Goal: Find specific page/section: Find specific page/section

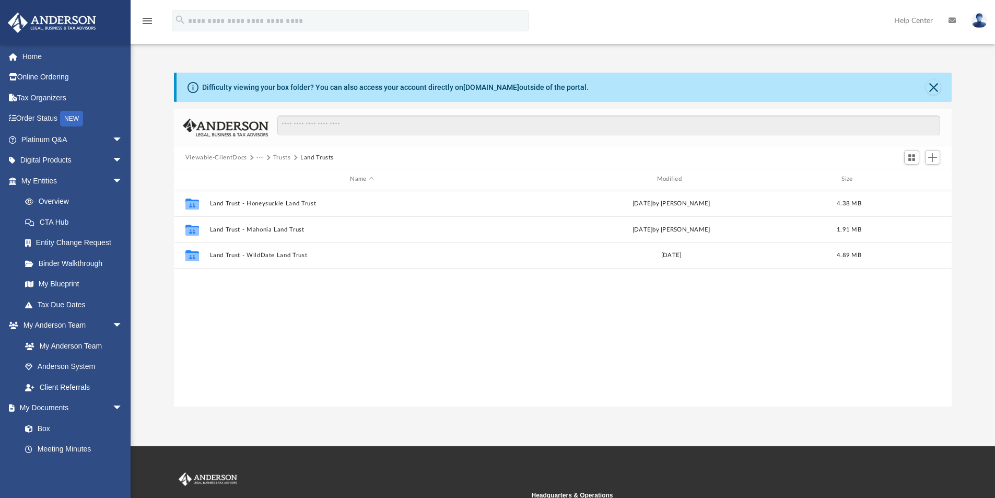
click at [277, 156] on button "Trusts" at bounding box center [282, 157] width 18 height 9
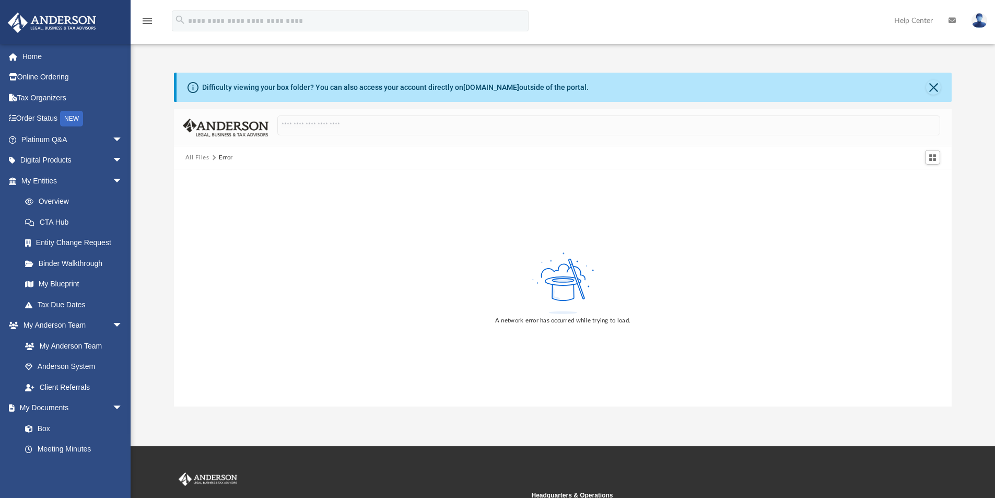
drag, startPoint x: 277, startPoint y: 156, endPoint x: 478, endPoint y: 191, distance: 203.1
click at [478, 191] on div "A network error has occurred while trying to load." at bounding box center [563, 287] width 778 height 237
click at [196, 157] on button "All Files" at bounding box center [197, 157] width 24 height 9
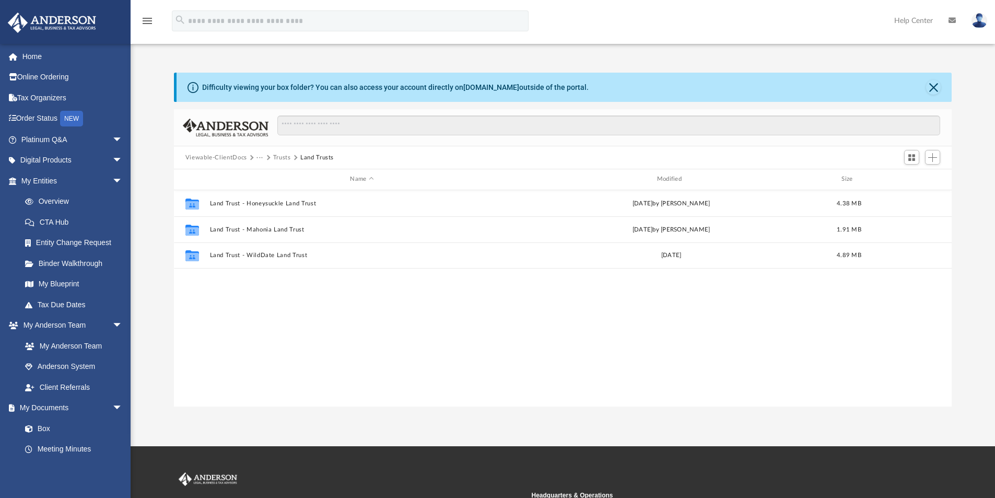
scroll to position [230, 770]
click at [281, 155] on button "Trusts" at bounding box center [282, 157] width 18 height 9
click at [279, 156] on button "Trusts" at bounding box center [282, 157] width 18 height 9
click at [229, 156] on button "Viewable-ClientDocs" at bounding box center [216, 157] width 62 height 9
click at [280, 157] on button "Trusts" at bounding box center [282, 157] width 18 height 9
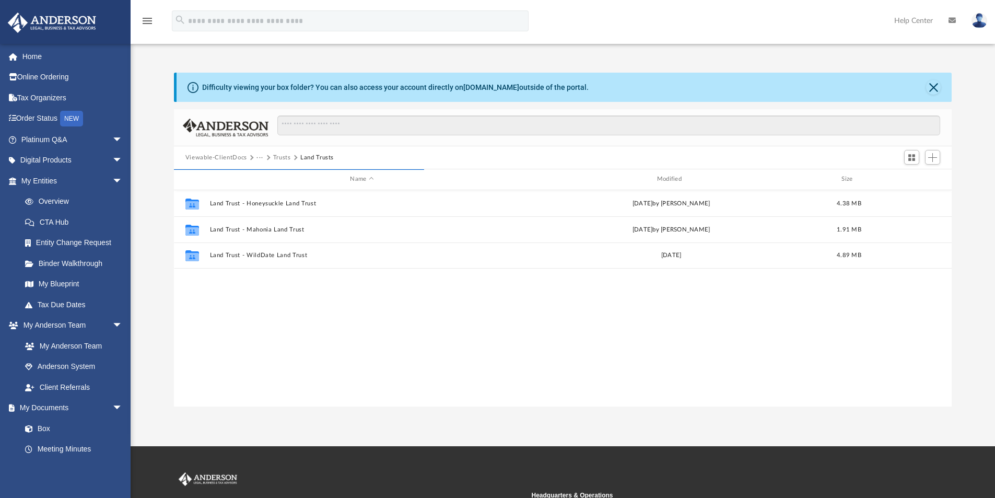
click at [278, 157] on button "Trusts" at bounding box center [282, 157] width 18 height 9
click at [215, 155] on button "Viewable-ClientDocs" at bounding box center [216, 157] width 62 height 9
click at [202, 155] on button "Viewable-ClientDocs" at bounding box center [216, 157] width 62 height 9
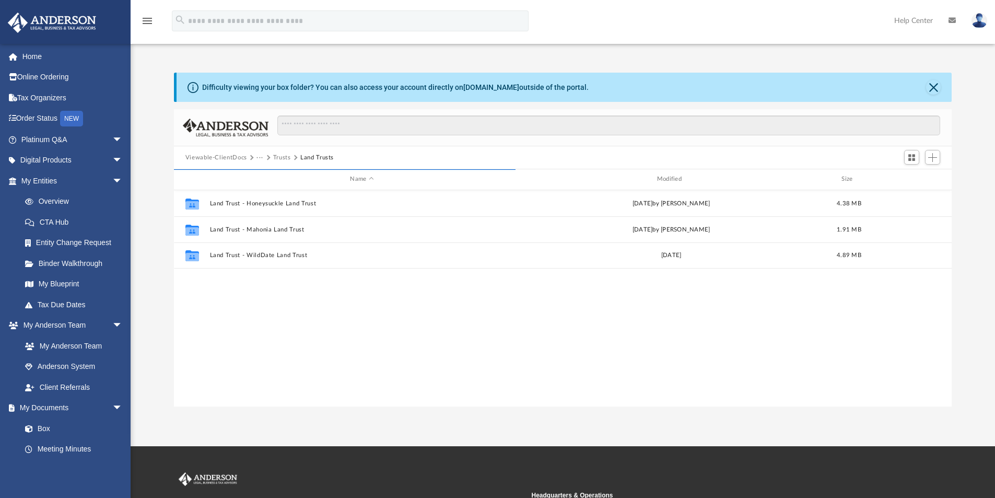
click at [201, 157] on button "Viewable-ClientDocs" at bounding box center [216, 157] width 62 height 9
